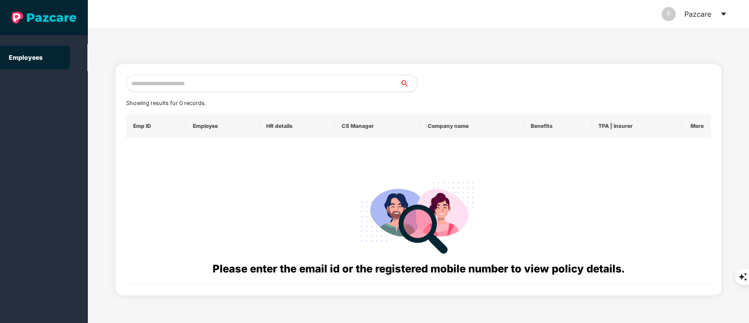
click at [152, 83] on input "text" at bounding box center [263, 84] width 274 height 18
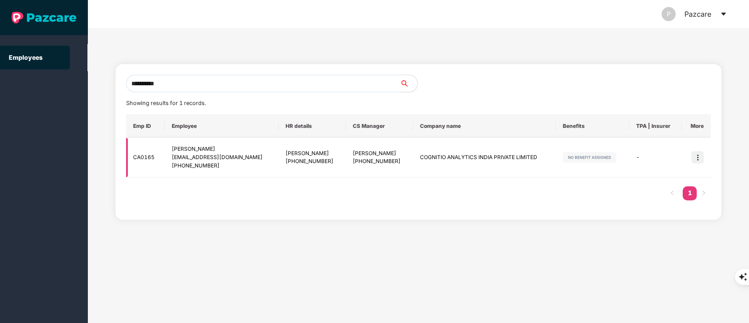
type input "**********"
click at [697, 157] on img at bounding box center [698, 157] width 12 height 12
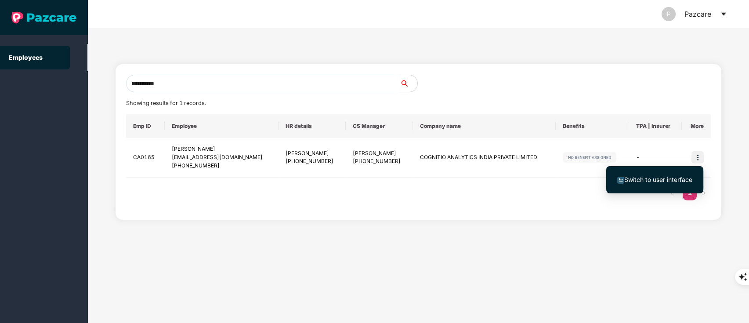
click at [657, 178] on span "Switch to user interface" at bounding box center [658, 179] width 68 height 7
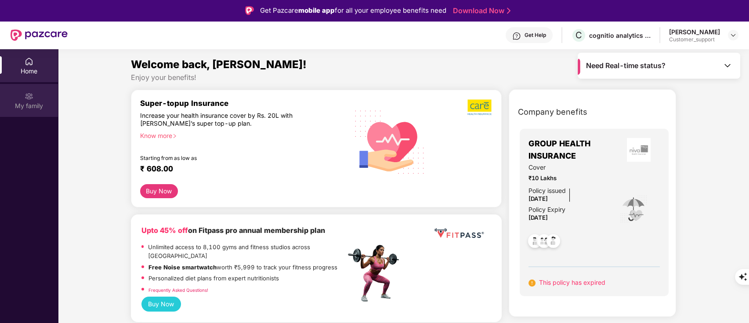
click at [52, 95] on div "My family" at bounding box center [29, 100] width 58 height 33
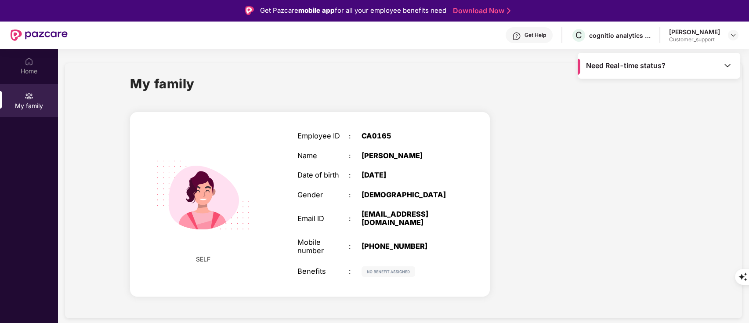
drag, startPoint x: 362, startPoint y: 213, endPoint x: 400, endPoint y: 225, distance: 39.5
click at [400, 225] on div "[EMAIL_ADDRESS][DOMAIN_NAME]" at bounding box center [407, 218] width 90 height 17
copy div "[EMAIL_ADDRESS][DOMAIN_NAME]"
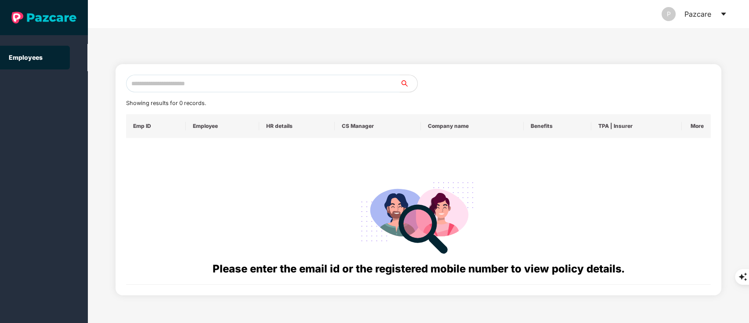
click at [192, 76] on input "text" at bounding box center [263, 84] width 274 height 18
paste input "**********"
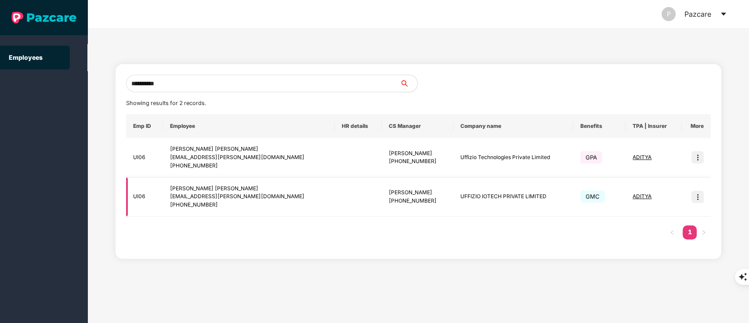
type input "**********"
click at [697, 196] on img at bounding box center [698, 197] width 12 height 12
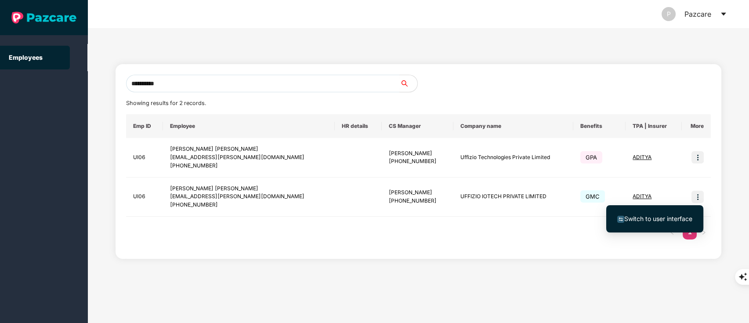
click at [661, 218] on span "Switch to user interface" at bounding box center [658, 218] width 68 height 7
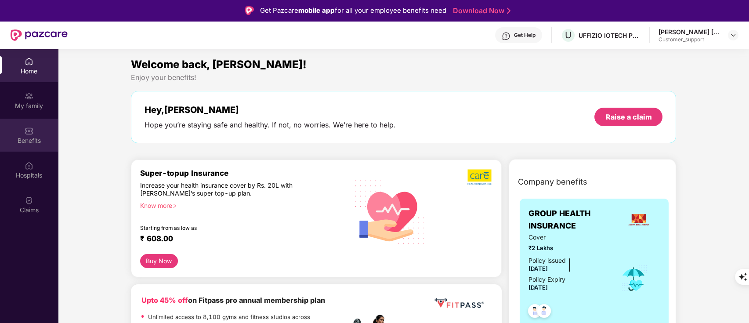
click at [28, 141] on div "Benefits" at bounding box center [29, 140] width 58 height 9
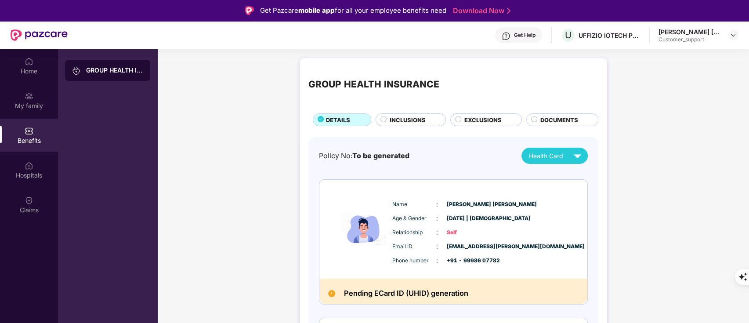
click at [411, 120] on span "INCLUSIONS" at bounding box center [408, 120] width 36 height 9
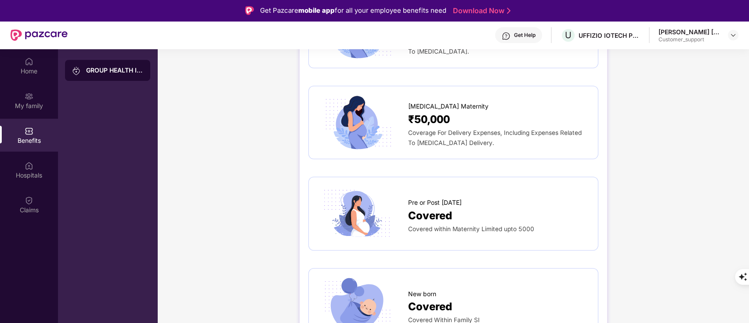
scroll to position [1048, 0]
